Goal: Task Accomplishment & Management: Complete application form

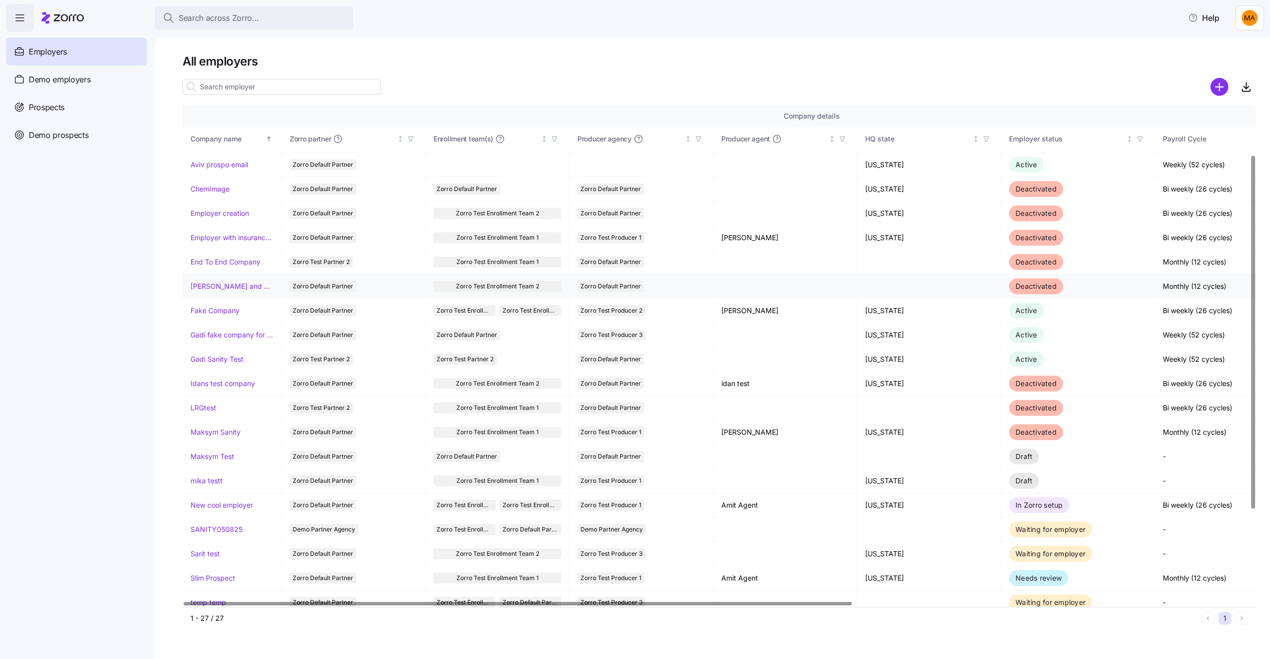
scroll to position [166, 0]
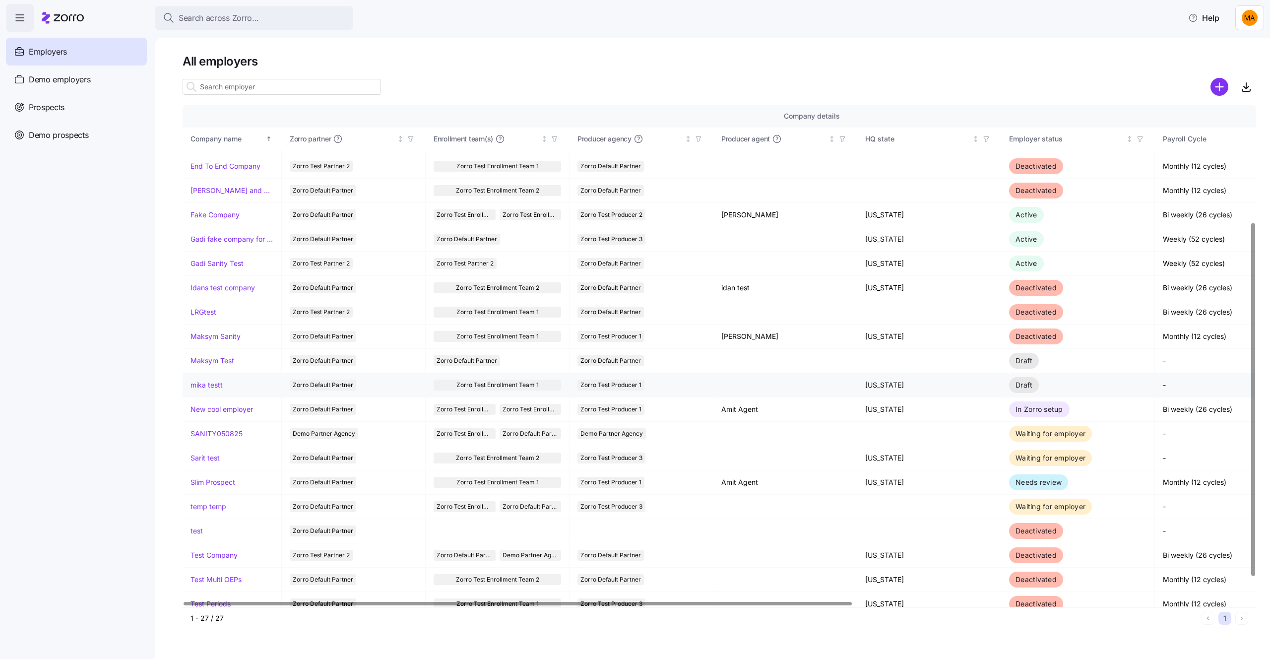
click at [208, 386] on link "mika testt" at bounding box center [206, 385] width 32 height 10
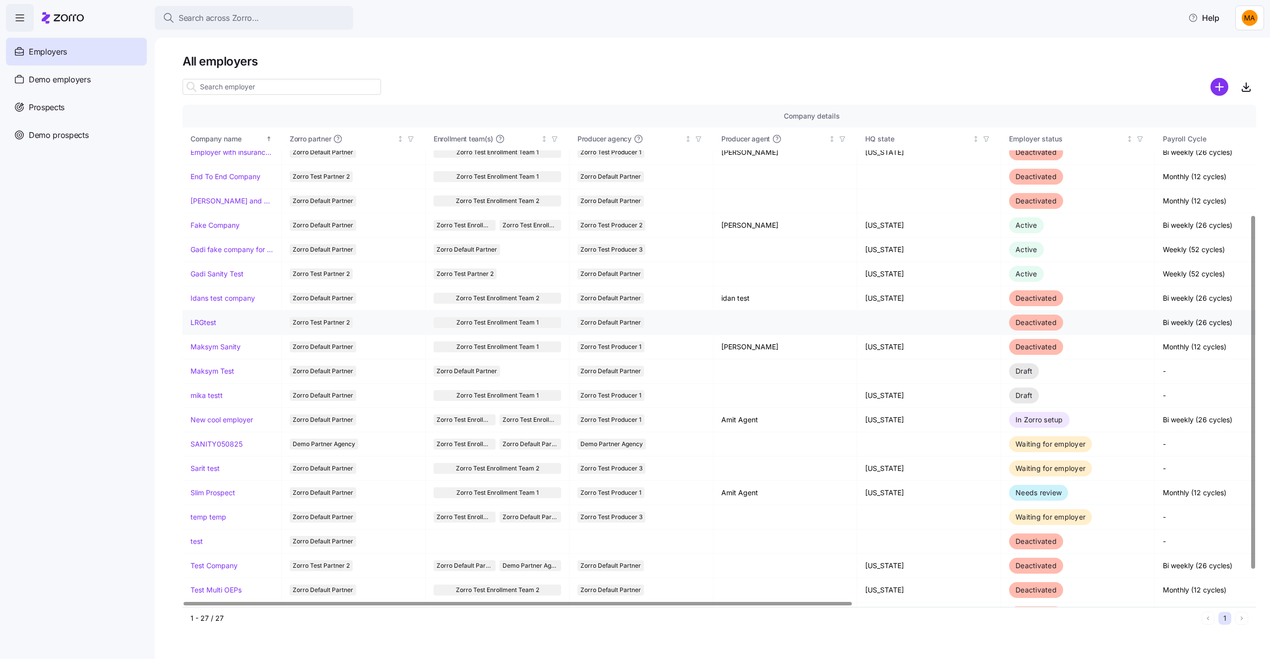
scroll to position [159, 0]
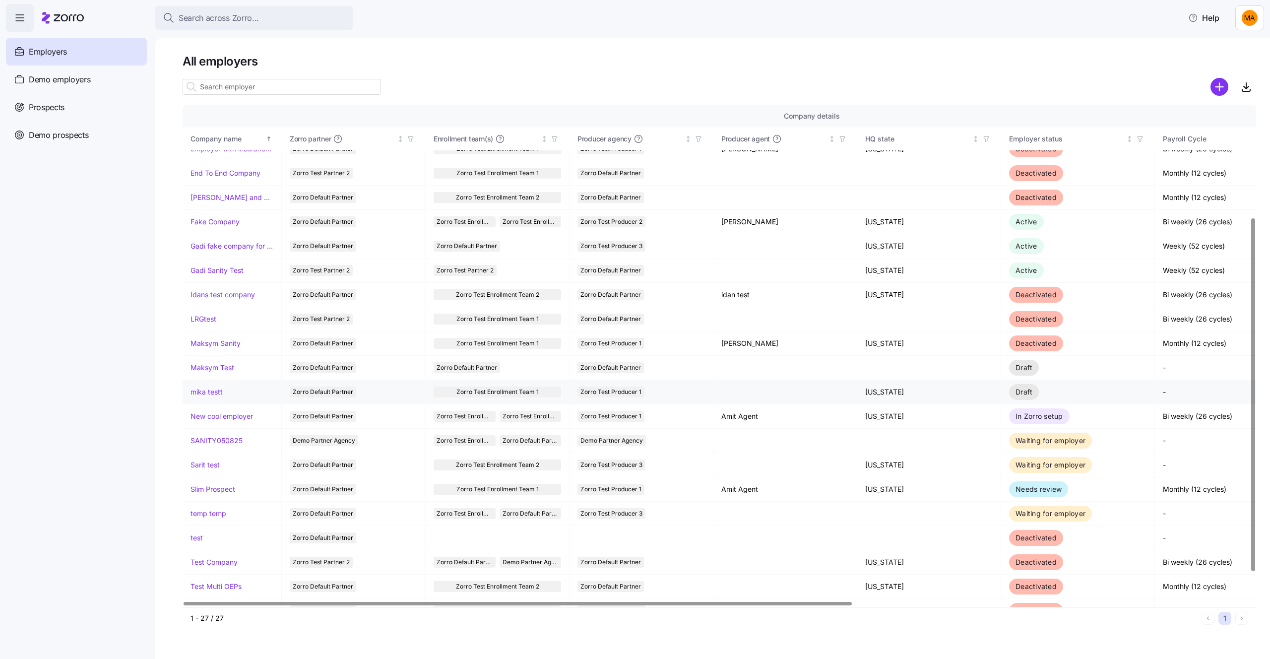
click at [205, 396] on link "mika testt" at bounding box center [206, 392] width 32 height 10
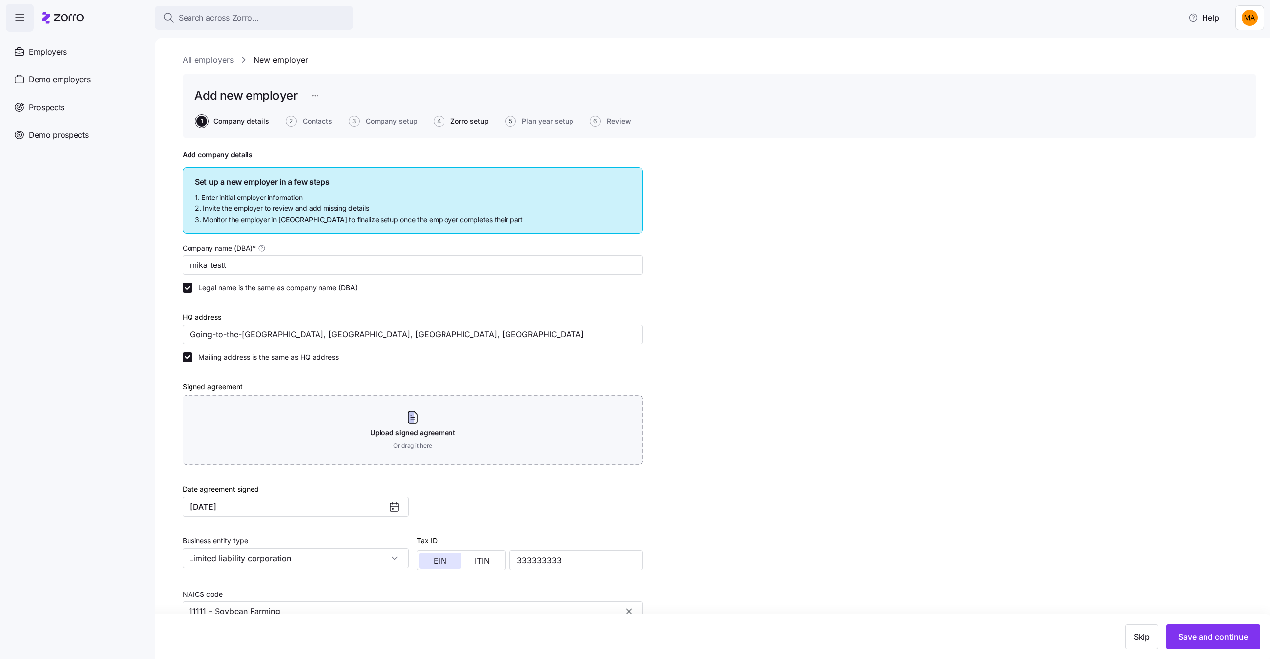
click at [482, 122] on span "Zorro setup" at bounding box center [469, 121] width 38 height 7
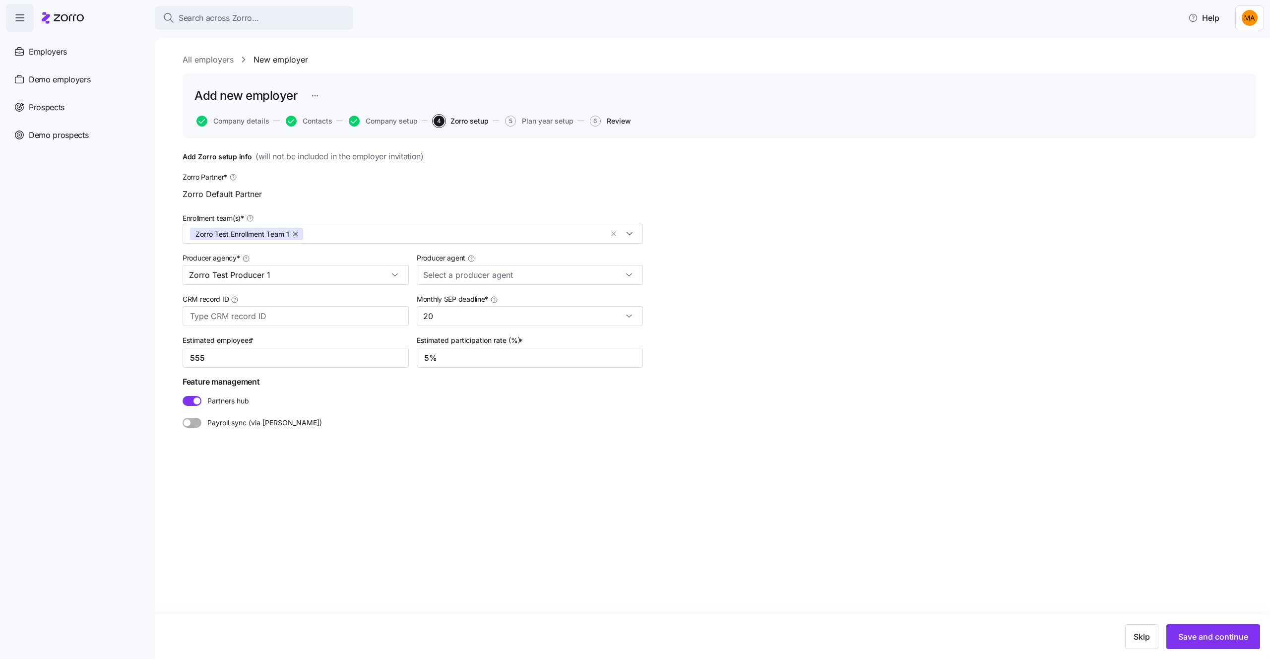
click at [612, 120] on span "Review" at bounding box center [619, 121] width 24 height 7
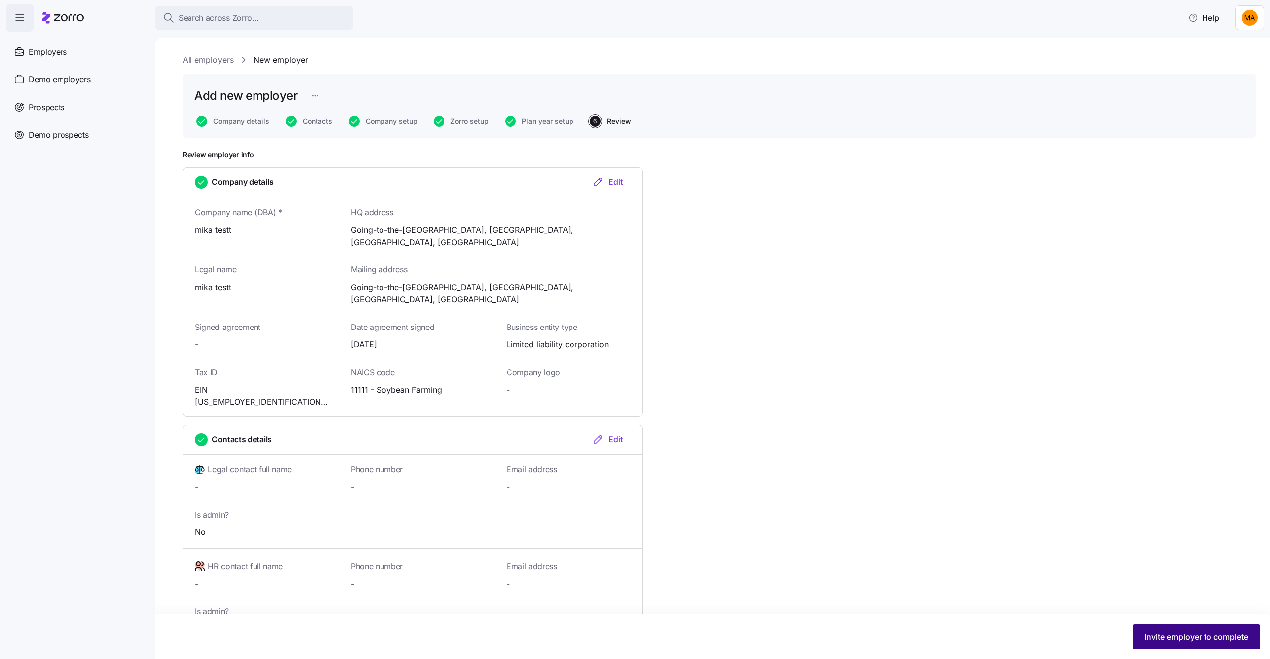
click at [1181, 637] on span "Invite employer to complete" at bounding box center [1196, 637] width 104 height 12
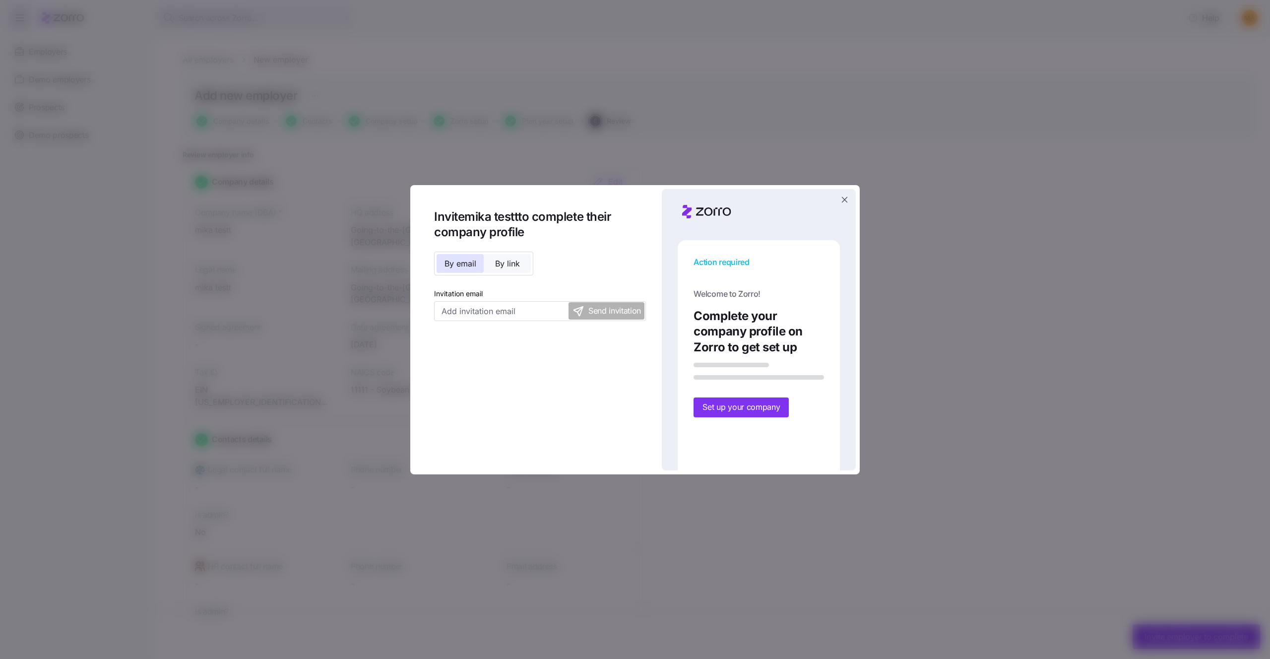
click at [498, 269] on button "By link" at bounding box center [507, 263] width 47 height 19
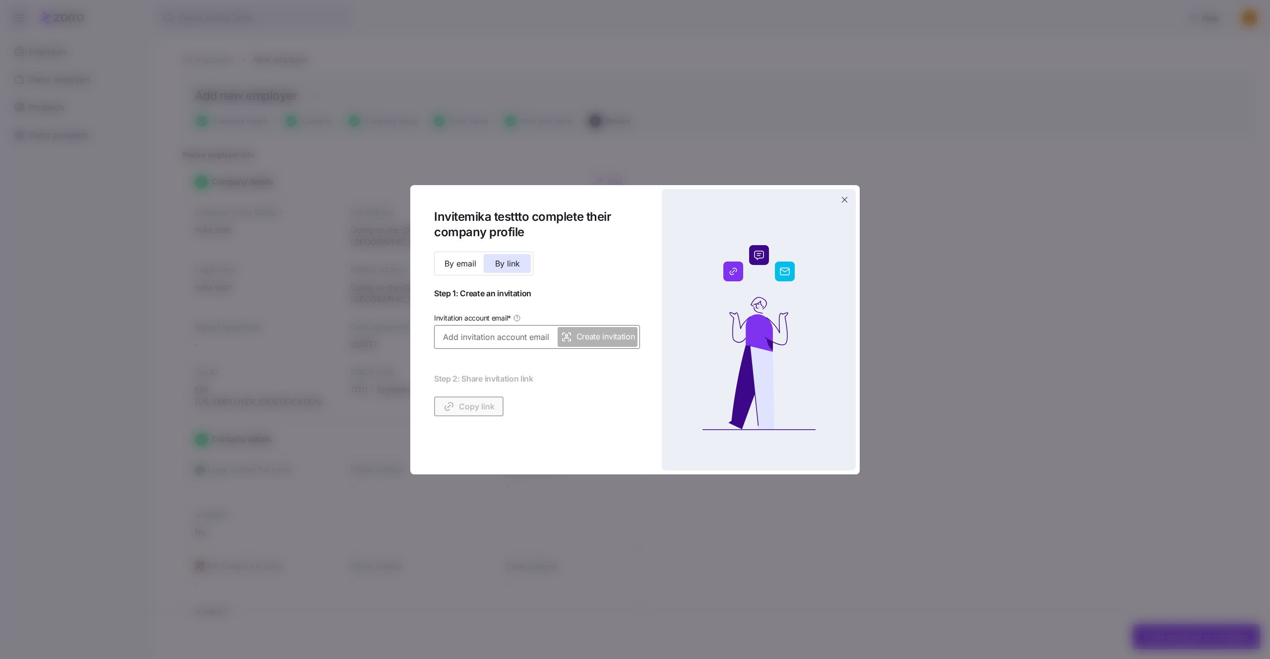
click at [492, 334] on input "Invitation account email *" at bounding box center [537, 337] width 206 height 24
type input "[EMAIL_ADDRESS][DOMAIN_NAME]"
click at [595, 343] on button "Create invitation" at bounding box center [598, 337] width 80 height 20
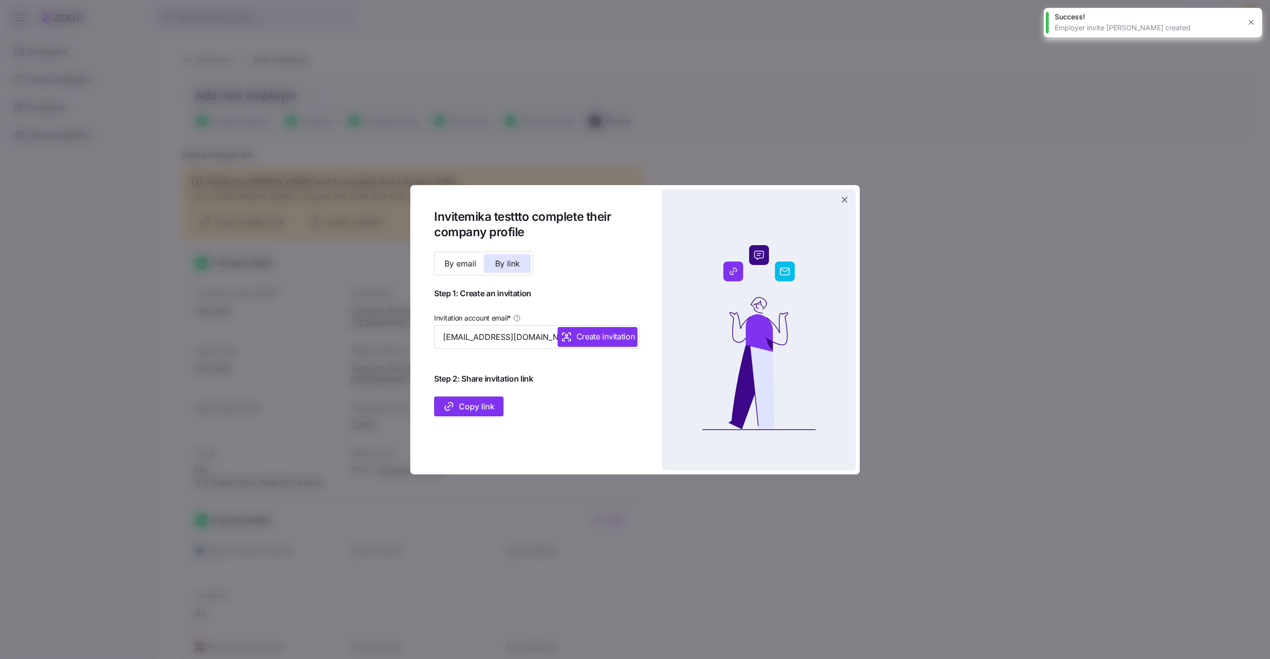
click at [489, 406] on span "Copy link" at bounding box center [469, 406] width 52 height 12
